Goal: Entertainment & Leisure: Consume media (video, audio)

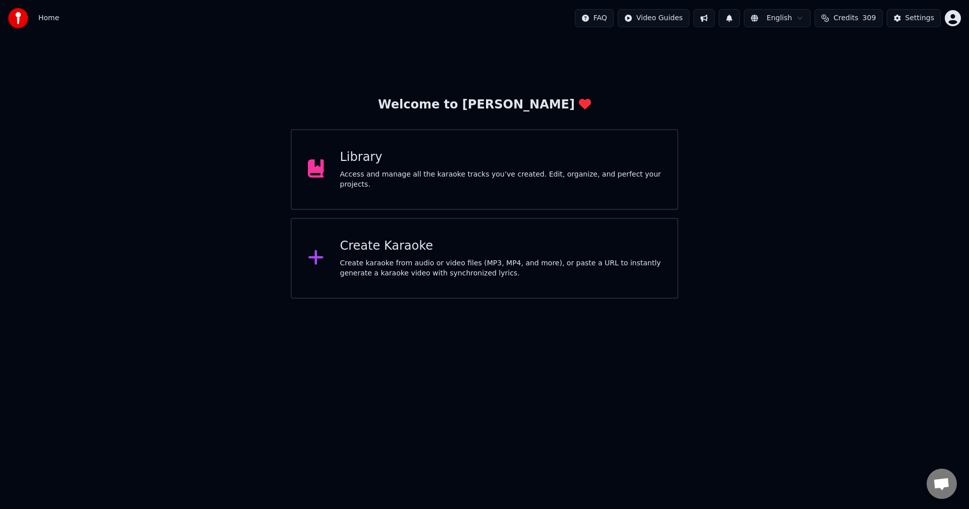
click at [531, 172] on div "Library Access and manage all the karaoke tracks you’ve created. Edit, organize…" at bounding box center [500, 169] width 321 height 40
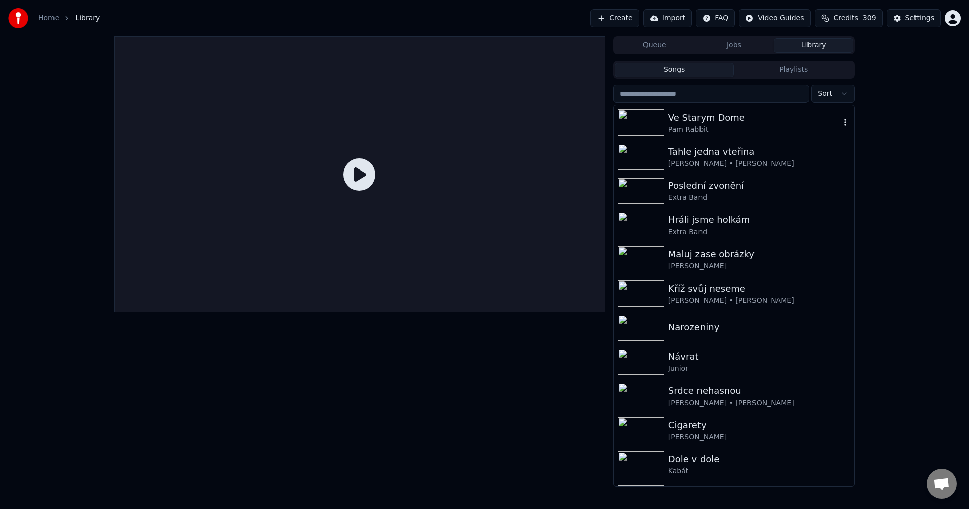
click at [634, 129] on img at bounding box center [640, 122] width 46 height 26
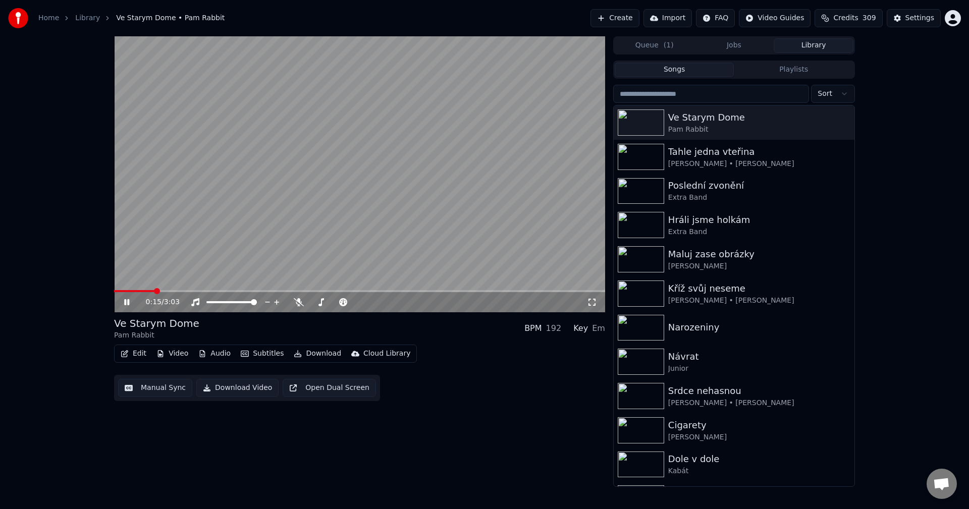
click at [155, 292] on span at bounding box center [359, 291] width 491 height 2
click at [211, 290] on span at bounding box center [359, 291] width 491 height 2
click at [136, 299] on icon at bounding box center [134, 302] width 24 height 8
